Goal: Task Accomplishment & Management: Complete application form

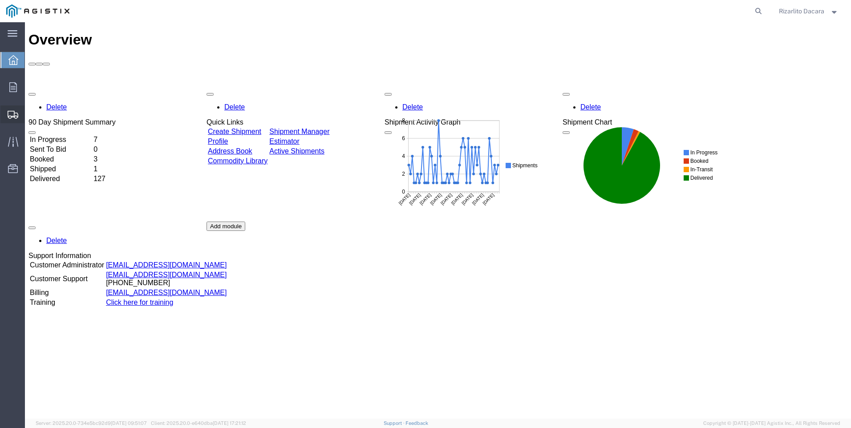
click at [0, 0] on span "Create Shipment" at bounding box center [0, 0] width 0 height 0
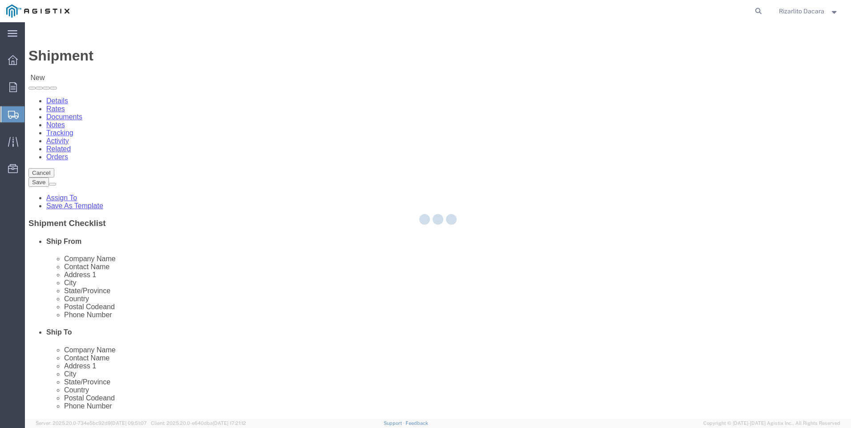
select select
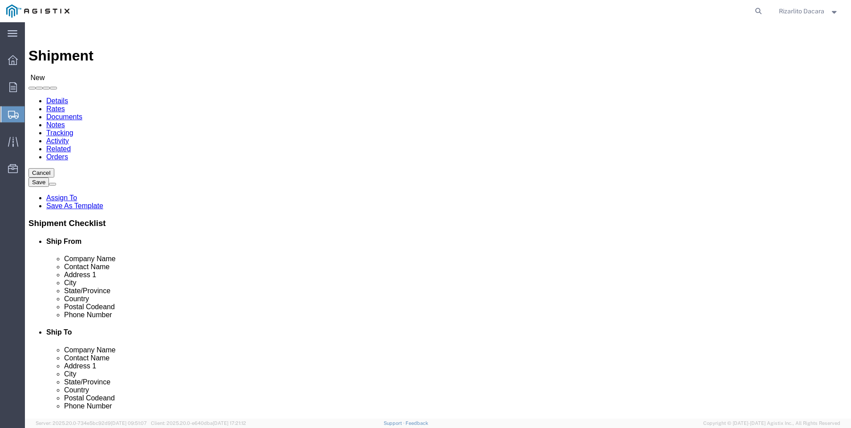
click select "Select MRC Global ([PERSON_NAME] Corp) PG&E"
select select "9596"
click select "Select MRC Global ([PERSON_NAME] Corp) PG&E"
select select
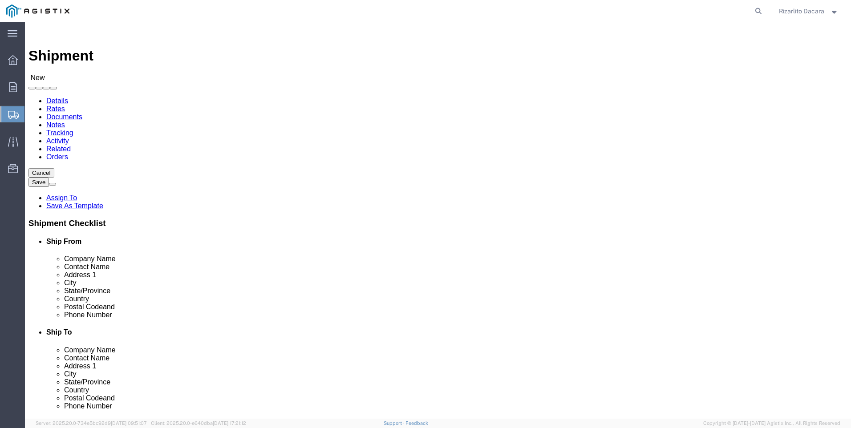
select select "MYPROFILE"
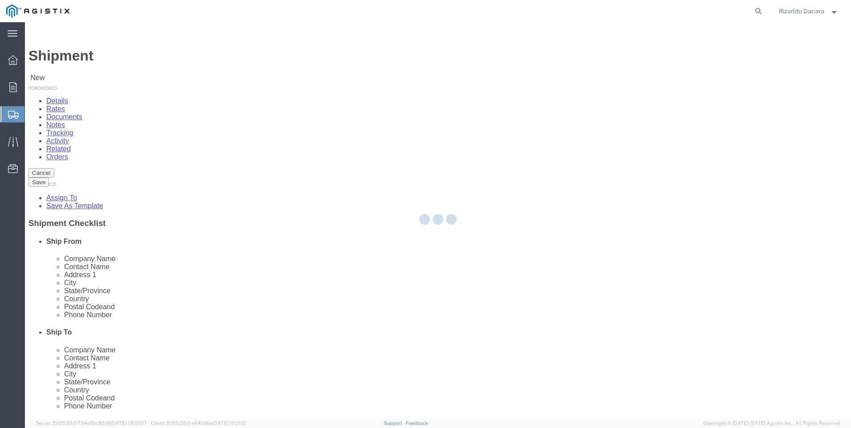
select select "CA"
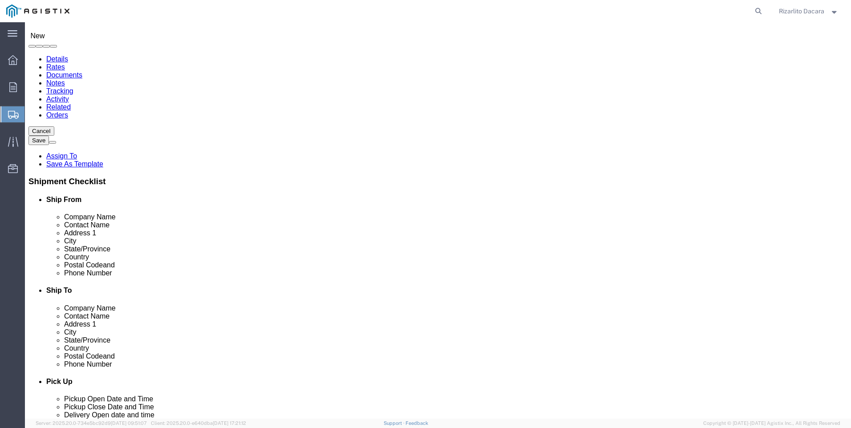
scroll to position [134, 0]
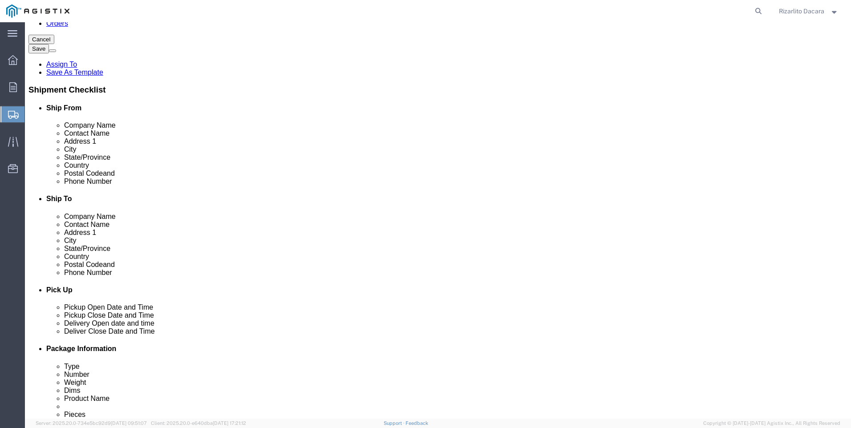
click input "text"
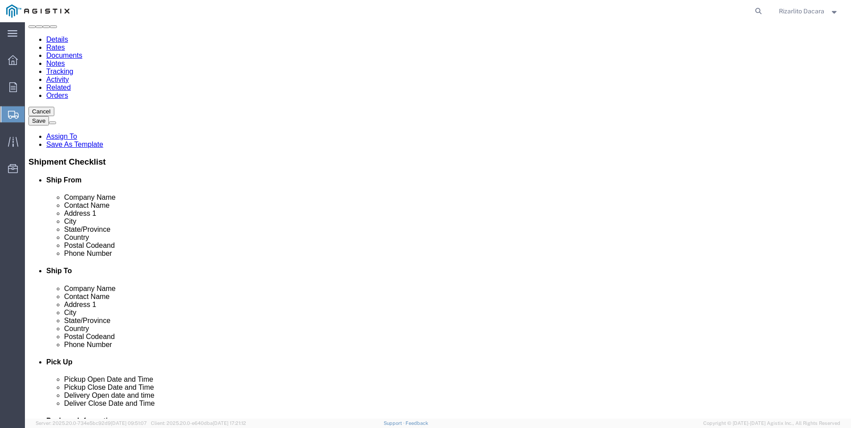
scroll to position [0, 0]
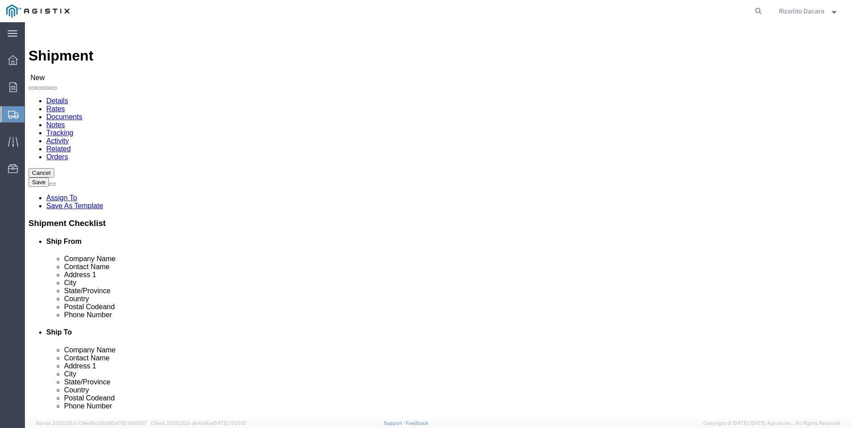
type input "6613916217"
click select "Select All Others [GEOGRAPHIC_DATA] [GEOGRAPHIC_DATA] [GEOGRAPHIC_DATA] [GEOGRA…"
select select "23082"
click select "Select All Others [GEOGRAPHIC_DATA] [GEOGRAPHIC_DATA] [GEOGRAPHIC_DATA] [GEOGRA…"
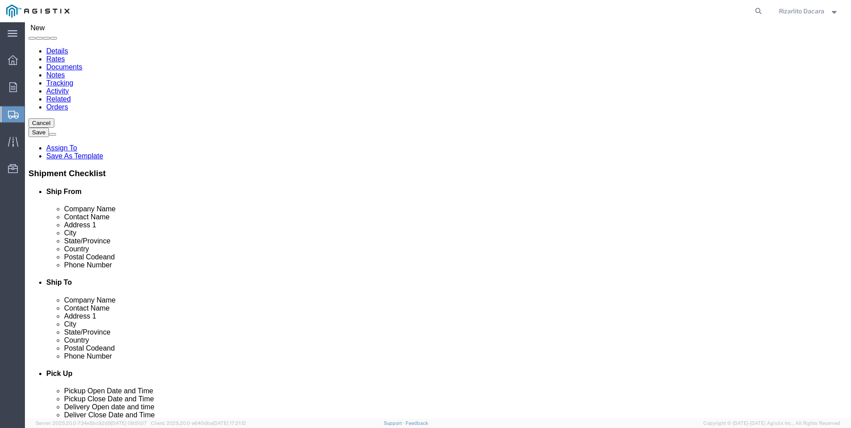
scroll to position [134, 0]
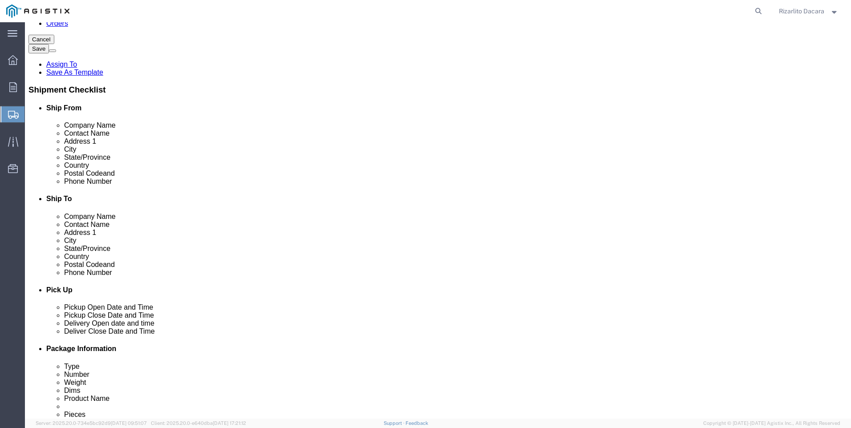
click input "text"
type input "stockton"
click p "- PG&E - () [STREET_ADDRESS]"
select select "CA"
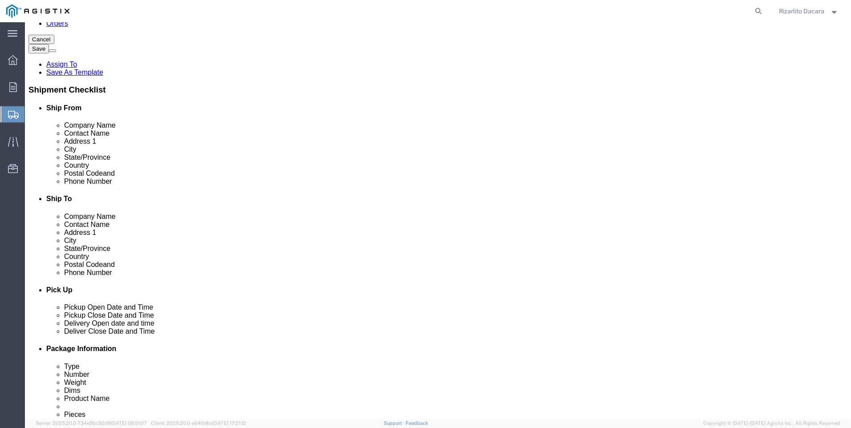
type input "Stockton"
click input "text"
type input "[PERSON_NAME]"
click input "text"
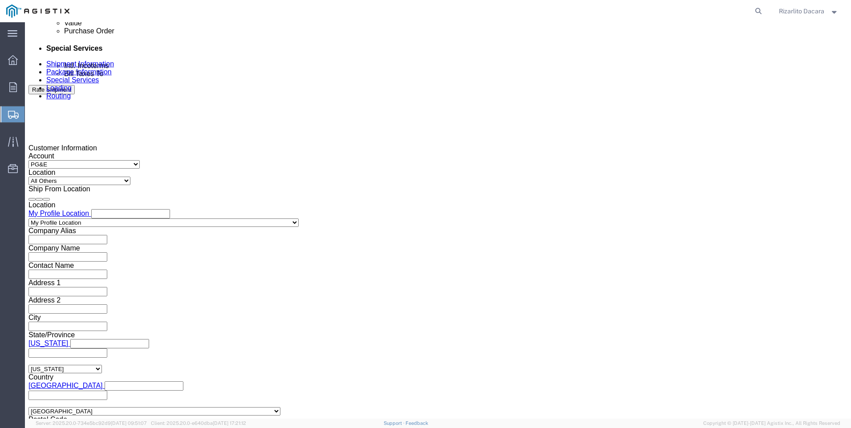
scroll to position [534, 0]
type input "[PHONE_NUMBER]"
click div "[DATE] 9:00 AM"
click button "Apply"
click div "[DATE] 10:00 AM"
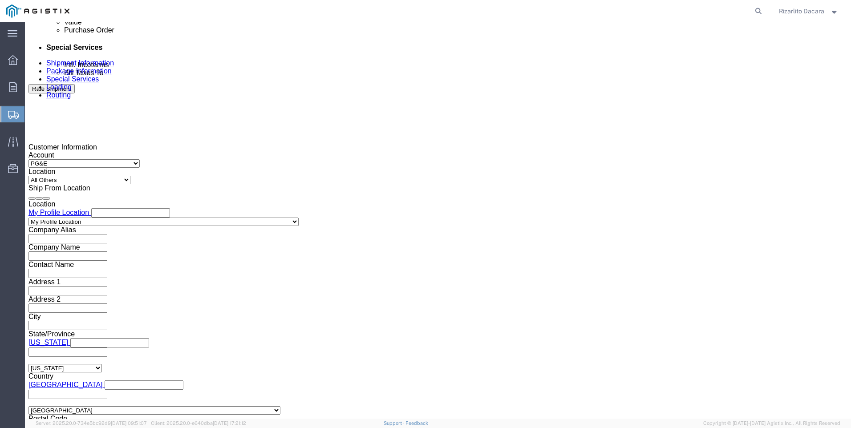
type input "1:00 PM"
click button "Apply"
click div
click input "2:00 PM"
type input "7:00 AM"
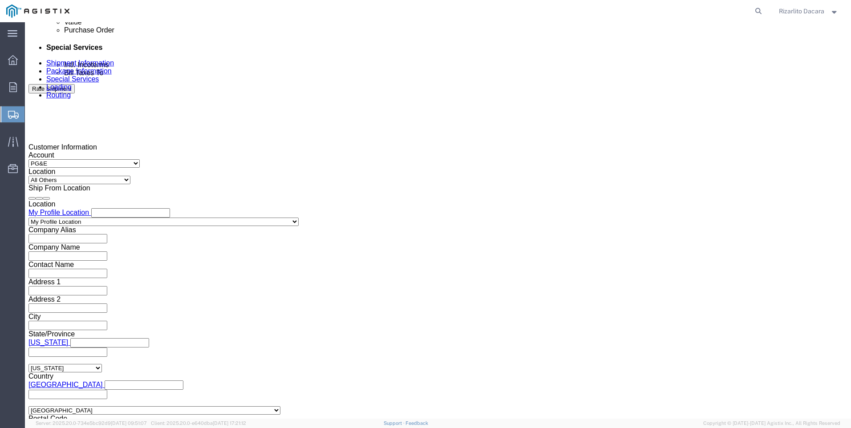
click button "Apply"
click div
type input "10:00 AM"
click div "Close Time 10:00 AM [DATE] 8:00 AM - [DATE] 8:00 AM Cancel Apply"
click button "Apply"
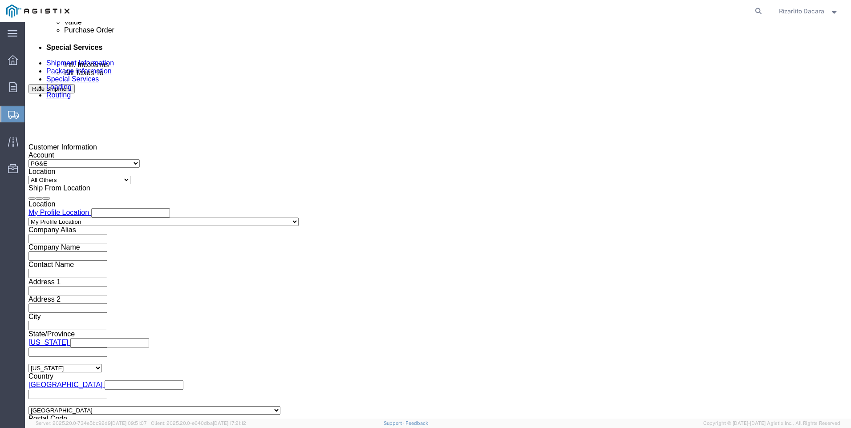
click input "text"
type input "3500000000"
click select "Select Account Type Activity ID Airline Appointment Number ASN Batch Request # …"
select select "SALEORDR"
click select "Select Account Type Activity ID Airline Appointment Number ASN Batch Request # …"
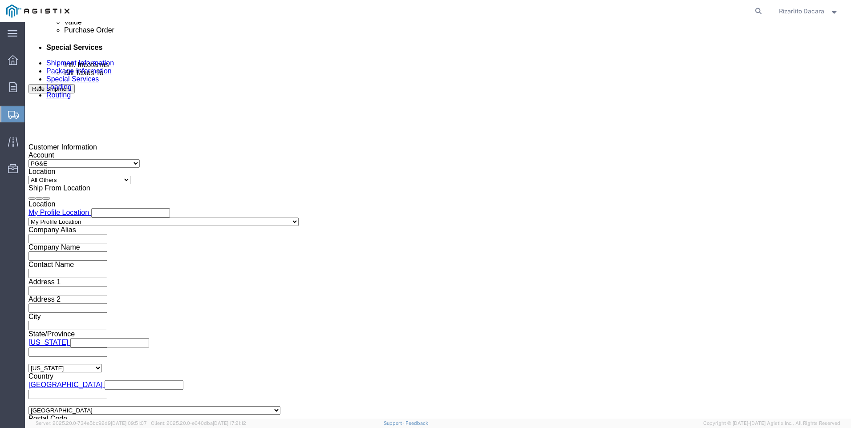
click input "text"
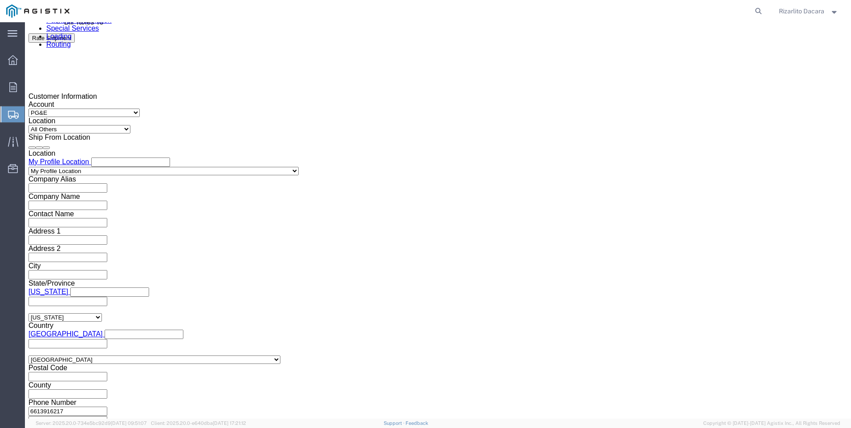
scroll to position [629, 0]
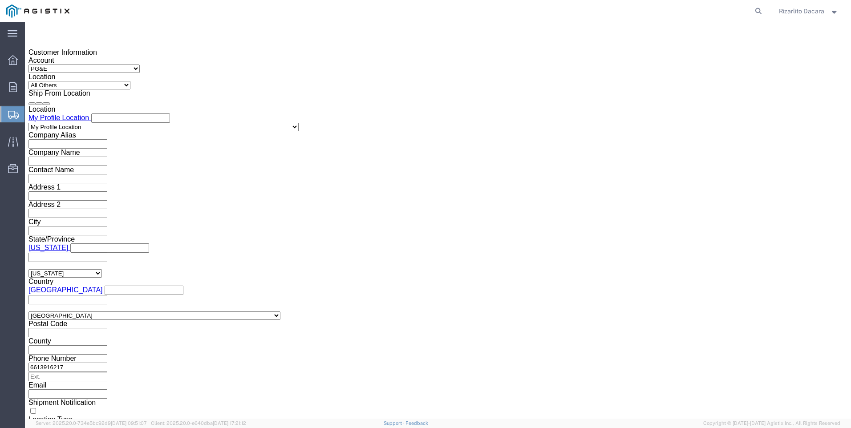
type input "100000118620"
click button "Continue"
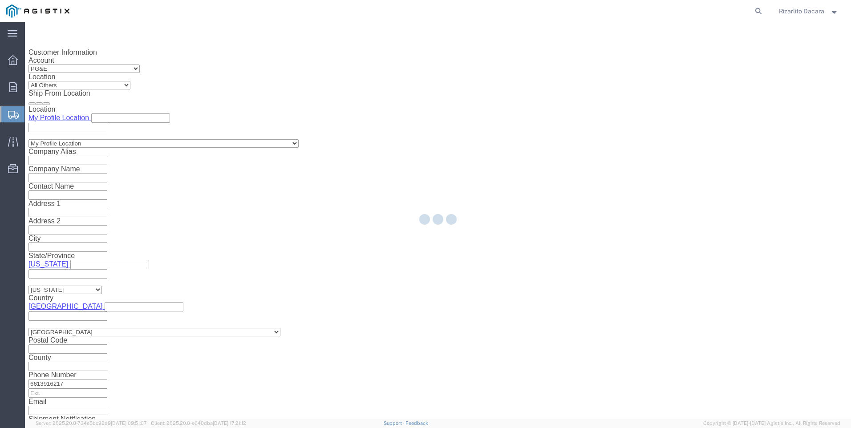
select select "21483"
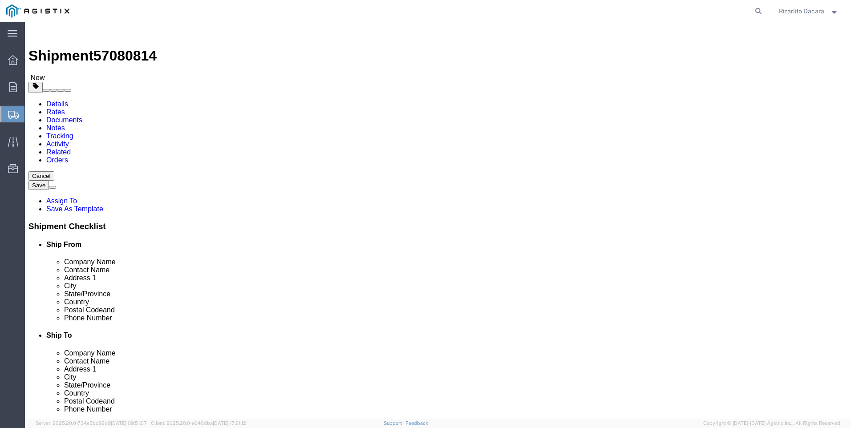
click select "Select Bulk Bundle(s) Cardboard Box(es) Carton(s) Crate(s) Drum(s) (Fiberboard)…"
select select "BNDL"
click select "Select Bulk Bundle(s) Cardboard Box(es) Carton(s) Crate(s) Drum(s) (Fiberboard)…"
click input "text"
type input "252"
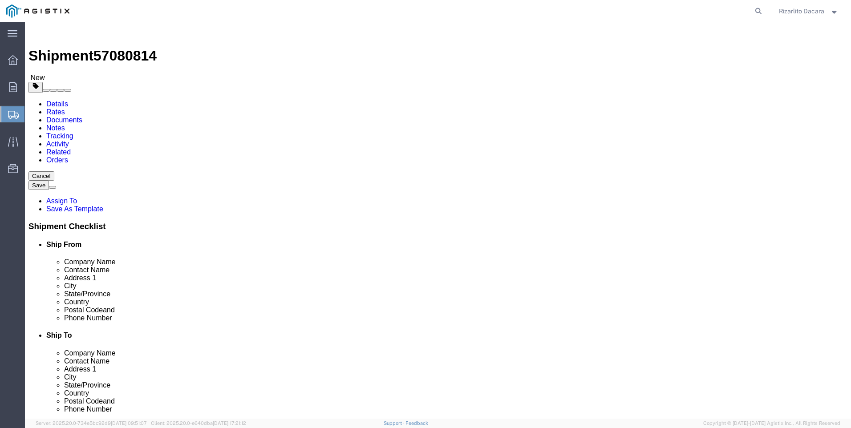
type input "2"
type input "1"
type input "76"
click span
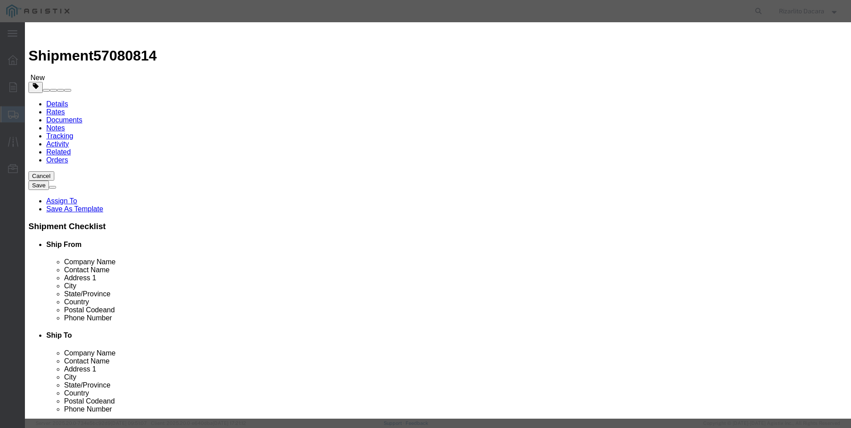
click input "text"
type input "1 S40 316/316 SS SMLS PIPE PE"
click input "0"
type input "2"
click input "text"
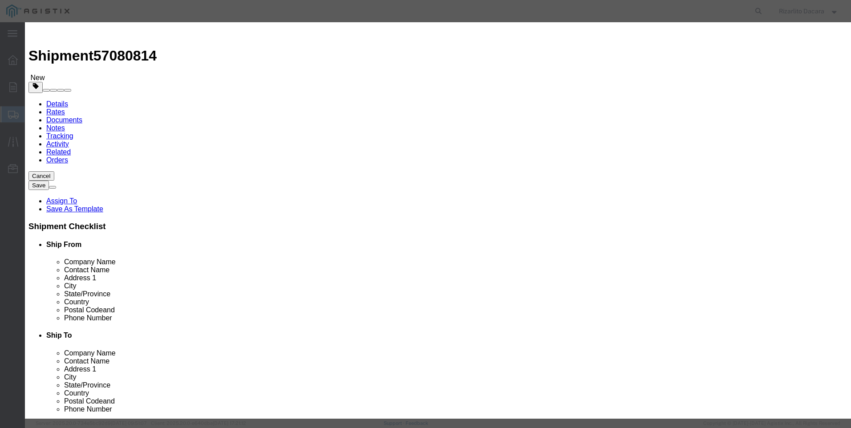
type input "860.95"
click select "Select 50 55 60 65 70 85 92.5 100 125 175 250 300 400"
select select "60"
click select "Select 50 55 60 65 70 85 92.5 100 125 175 250 300 400"
click button "Save & Close"
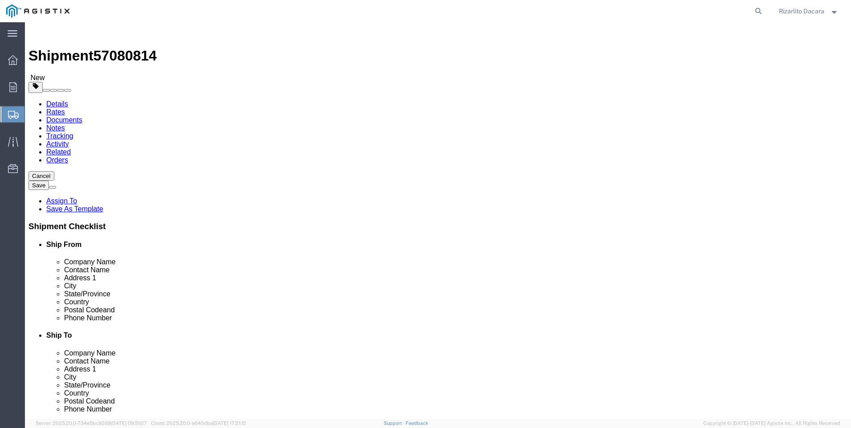
click button "Rate Shipment"
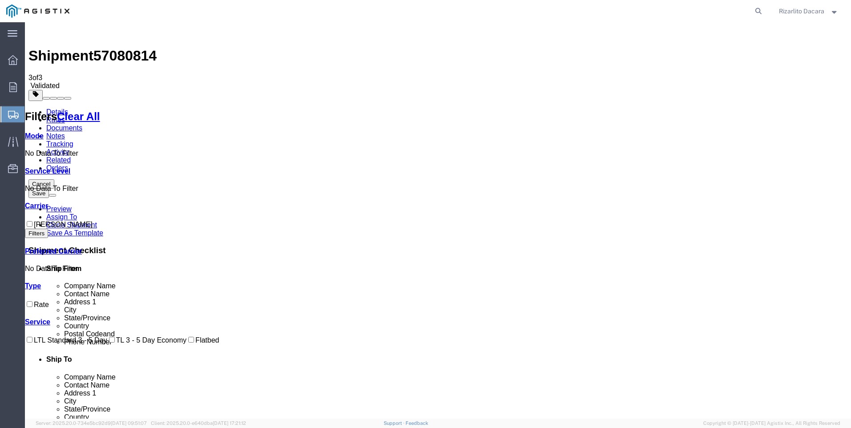
checkbox input "true"
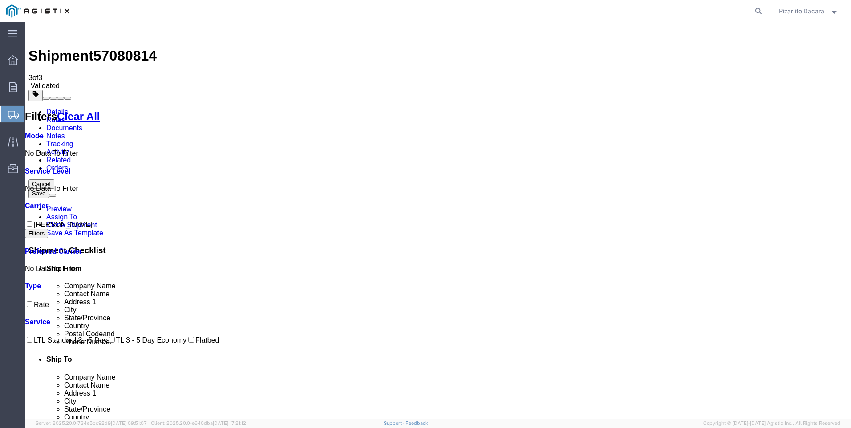
checkbox input "true"
checkbox input "false"
